Goal: Task Accomplishment & Management: Manage account settings

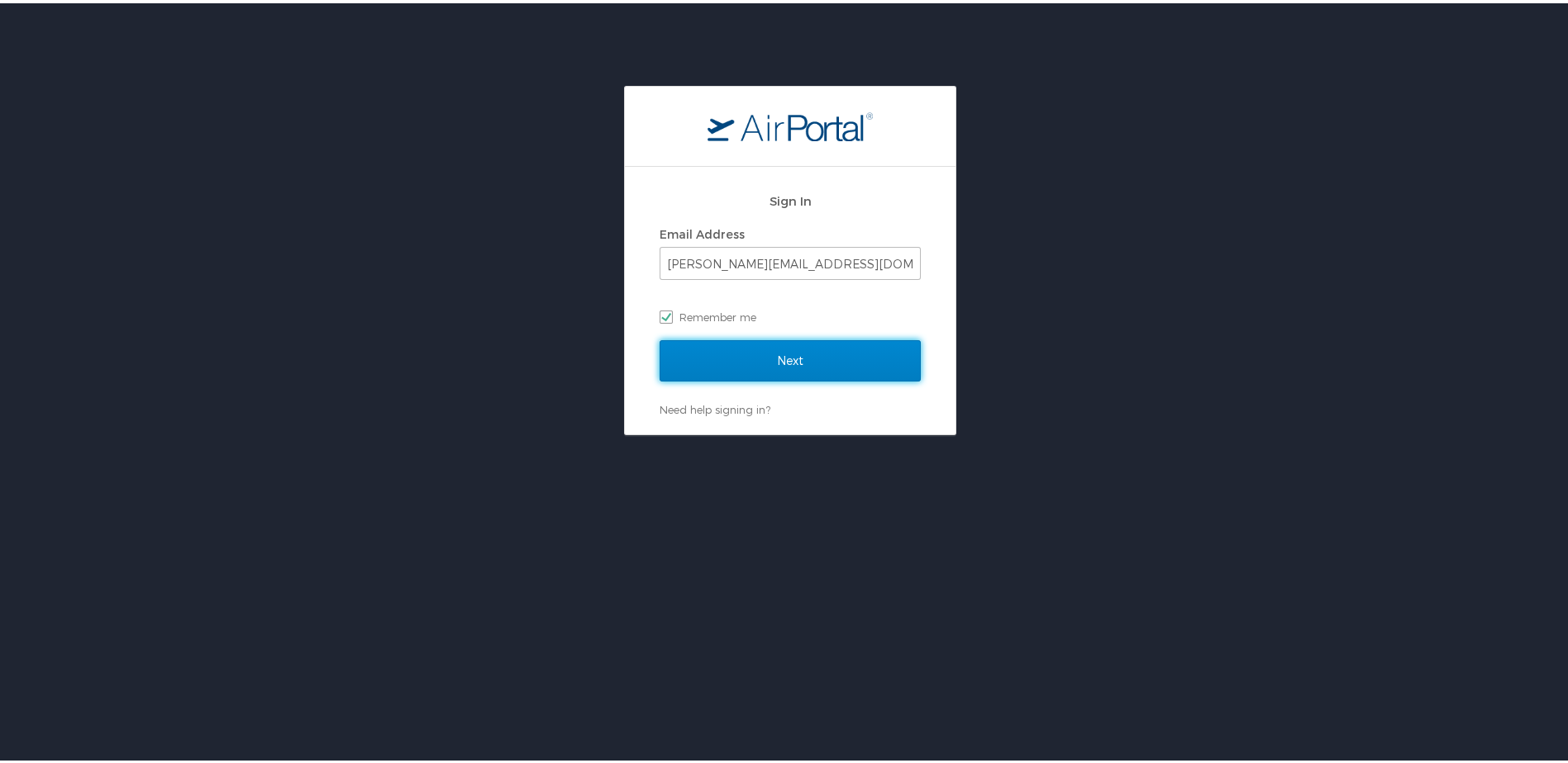
click at [774, 358] on input "Next" at bounding box center [790, 357] width 261 height 41
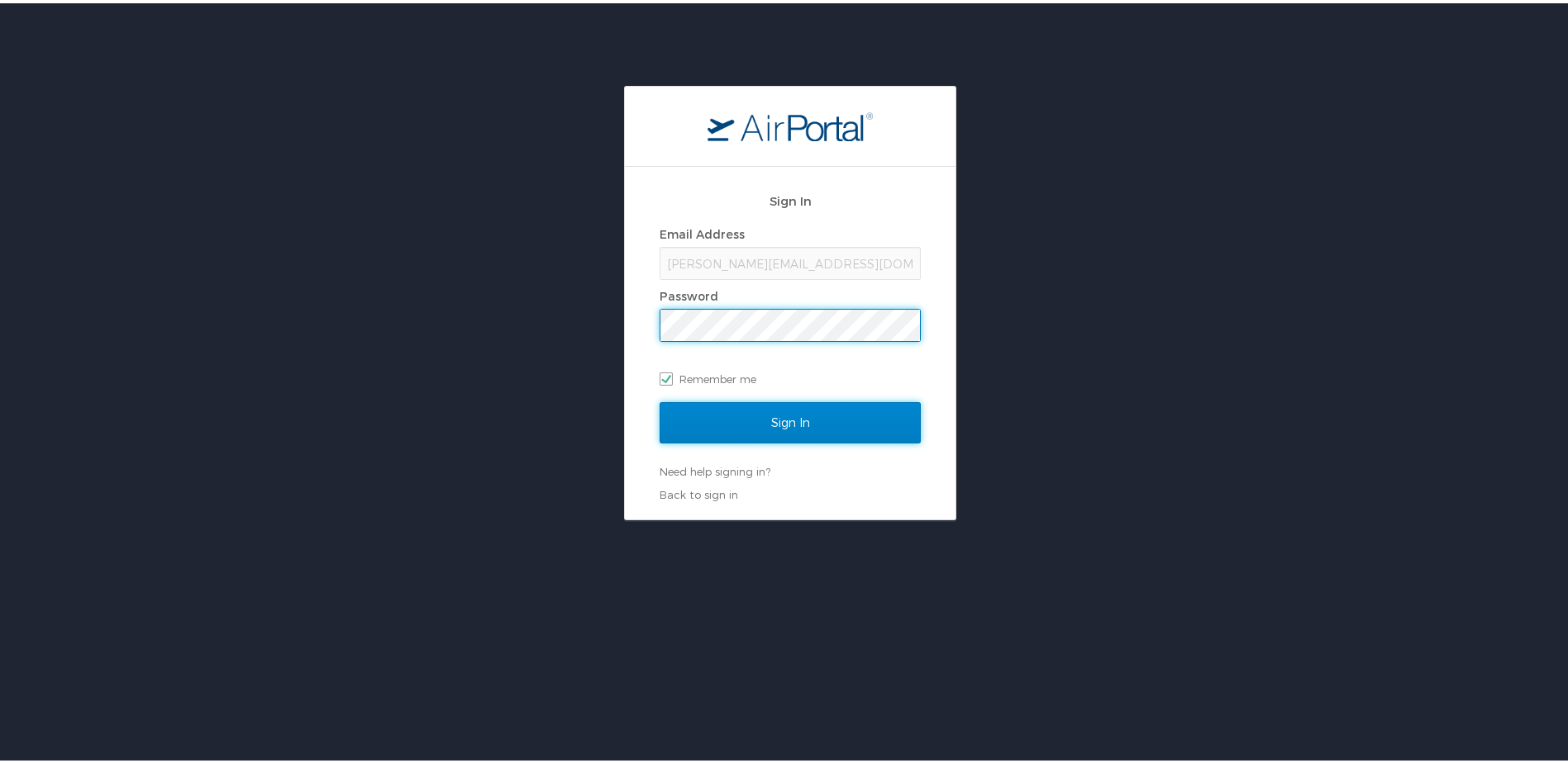
click at [786, 422] on input "Sign In" at bounding box center [790, 419] width 261 height 41
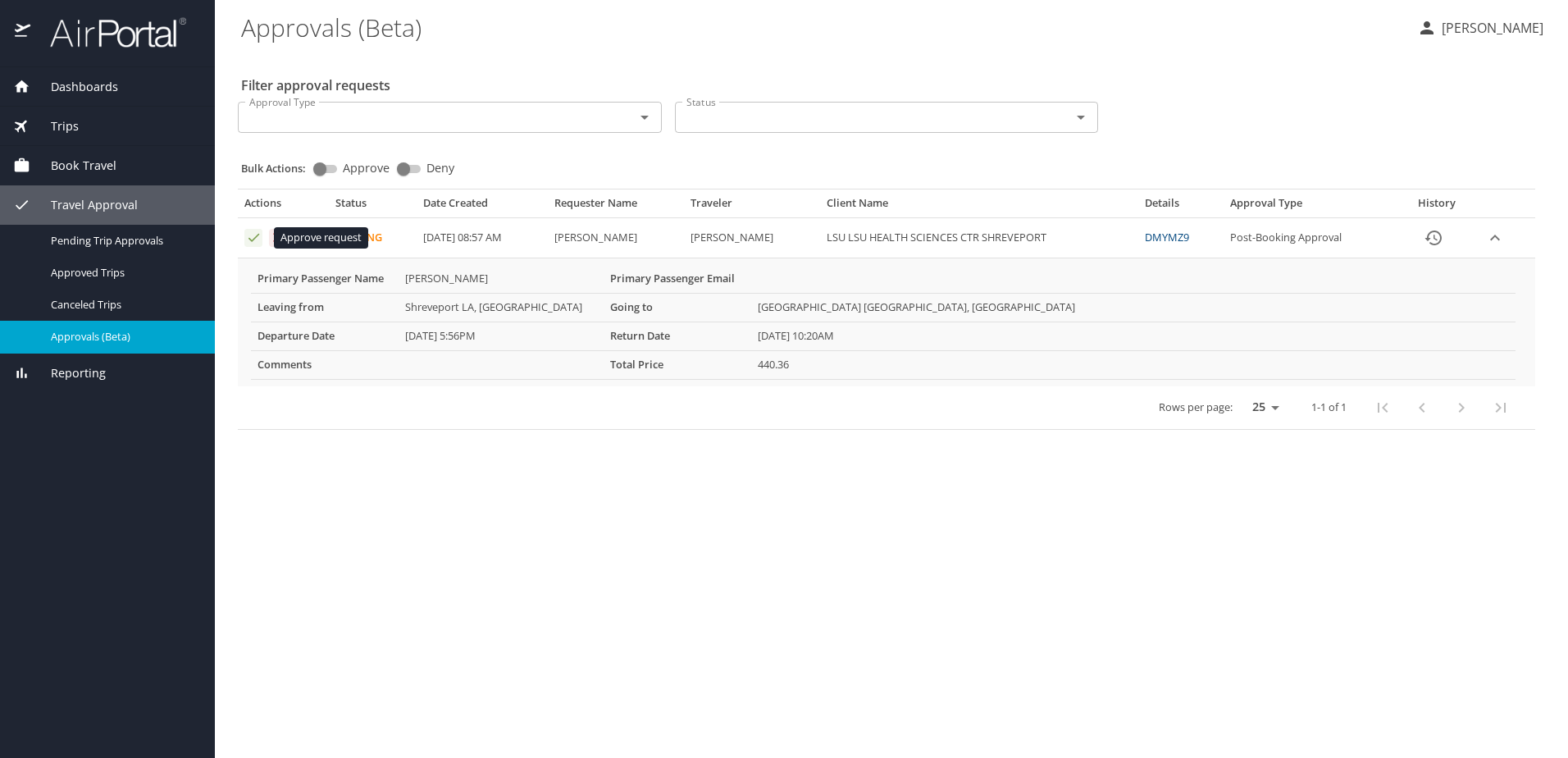
click at [249, 235] on icon "Approval table" at bounding box center [253, 238] width 16 height 16
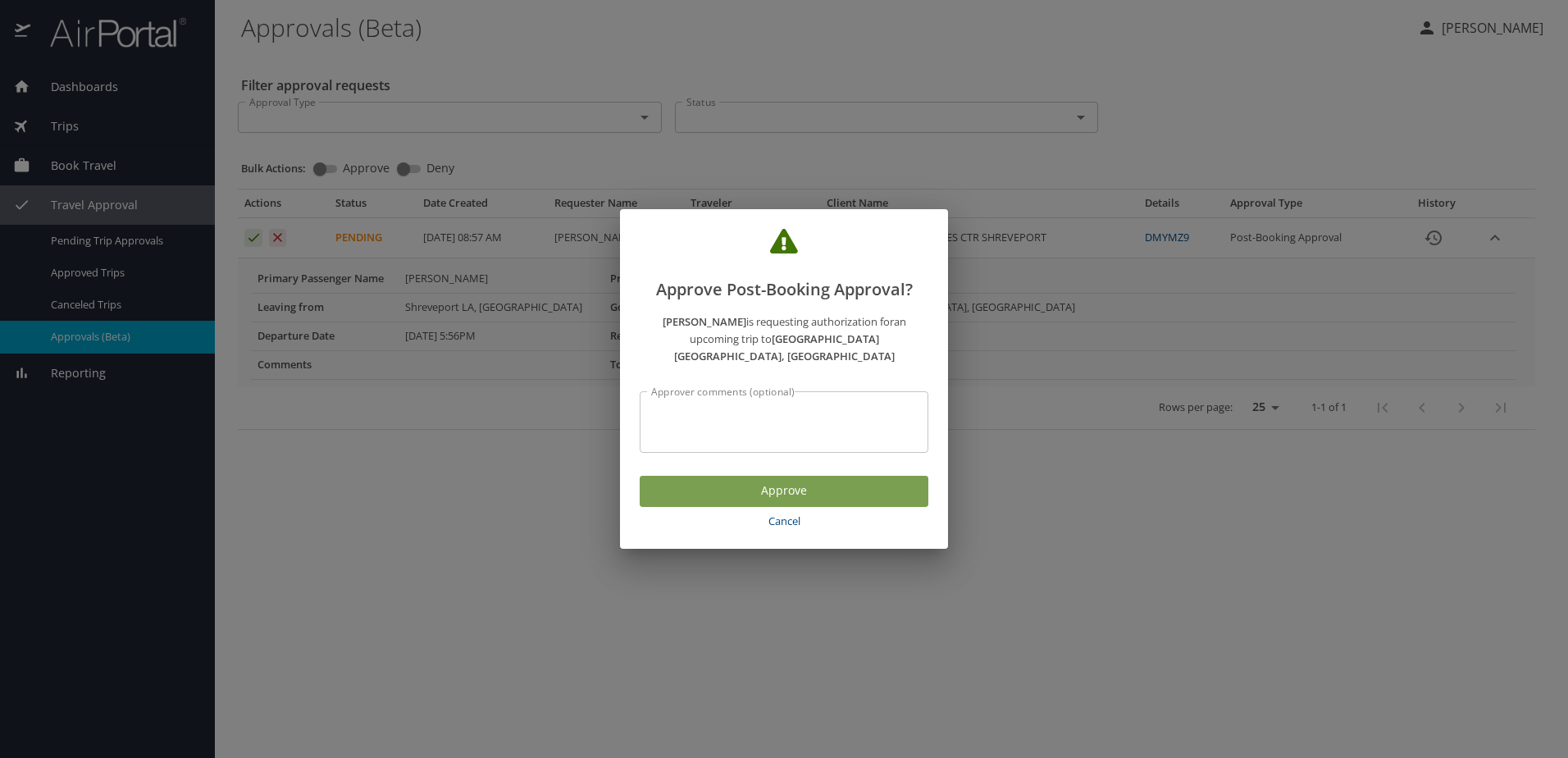
click at [779, 488] on span "Approve" at bounding box center [784, 491] width 263 height 21
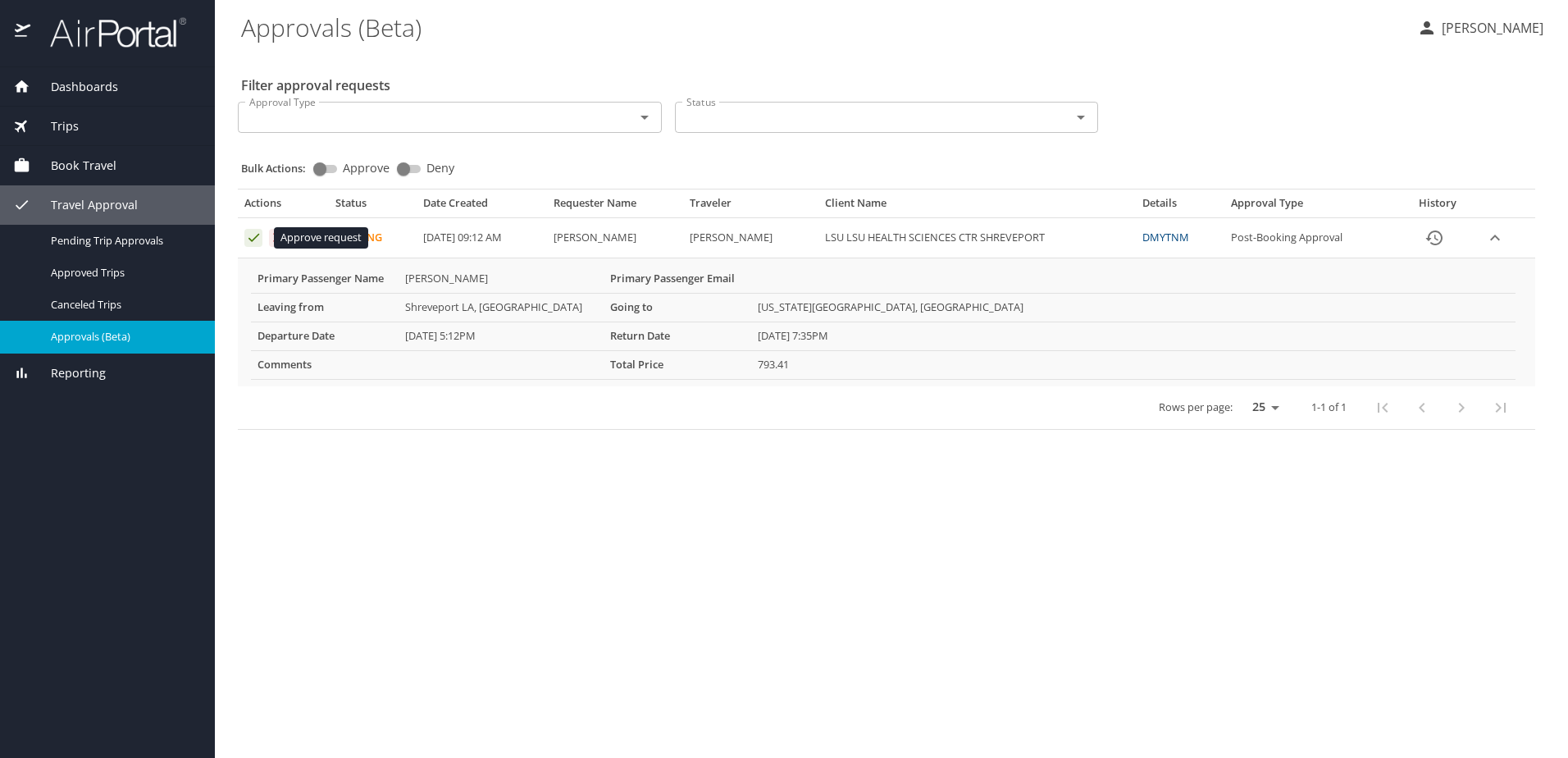
click at [251, 238] on icon "Approval table" at bounding box center [253, 238] width 16 height 16
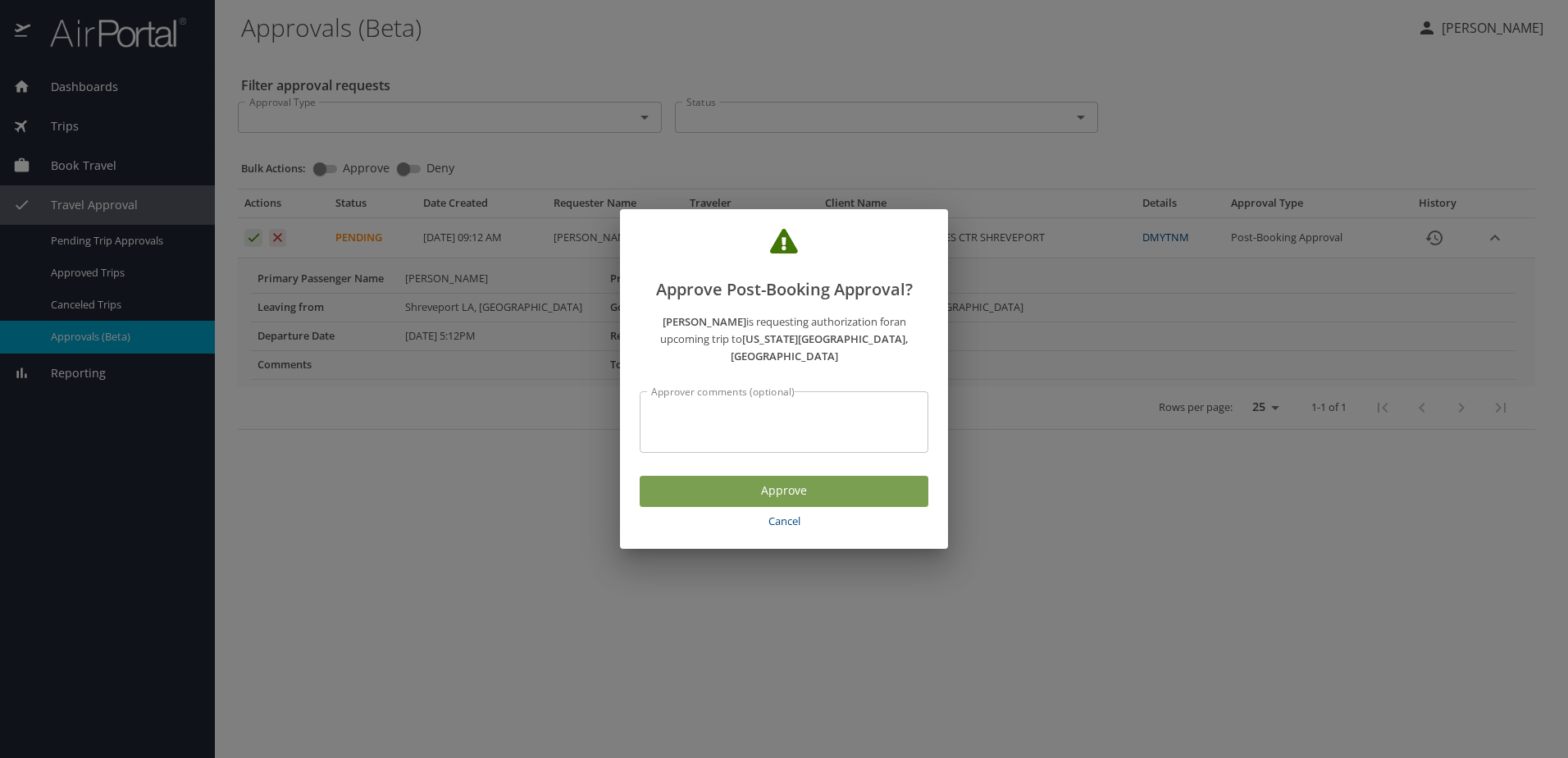
click at [769, 481] on span "Approve" at bounding box center [784, 491] width 263 height 21
